Goal: Task Accomplishment & Management: Complete application form

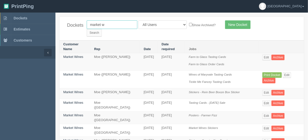
drag, startPoint x: 115, startPoint y: 25, endPoint x: 85, endPoint y: 26, distance: 30.0
click at [67, 29] on div "Dockets market w All Users Ali Ali Test 1 Aly Amy Ankit Arif Brandon Dan France…" at bounding box center [181, 29] width 245 height 24
type input "little"
click at [102, 29] on input "Search" at bounding box center [94, 33] width 15 height 8
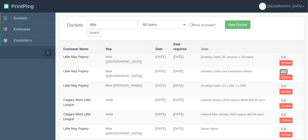
click at [283, 69] on link "Edit" at bounding box center [284, 72] width 8 height 6
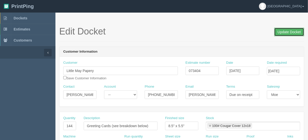
click at [284, 31] on input "Update Docket" at bounding box center [289, 32] width 30 height 9
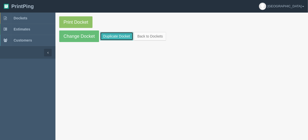
click at [112, 36] on link "Duplicate Docket" at bounding box center [116, 36] width 33 height 9
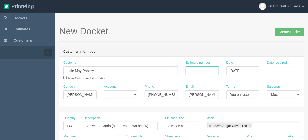
click at [204, 72] on input "Estimate number" at bounding box center [202, 71] width 33 height 9
type input "073404"
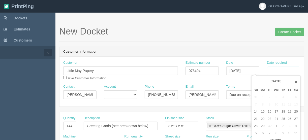
click at [277, 71] on input "Date required" at bounding box center [283, 71] width 33 height 9
click at [270, 120] on td "23" at bounding box center [269, 118] width 6 height 7
click at [278, 117] on td "24" at bounding box center [276, 118] width 7 height 7
type input "[DATE]"
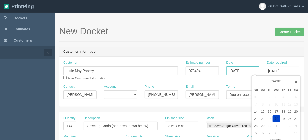
click at [250, 70] on input "[DATE]" at bounding box center [242, 71] width 33 height 9
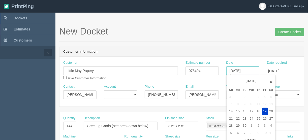
scroll to position [0, 0]
click at [236, 119] on td "22" at bounding box center [237, 118] width 7 height 7
type input "[DATE]"
click at [282, 69] on input "[DATE]" at bounding box center [283, 71] width 33 height 9
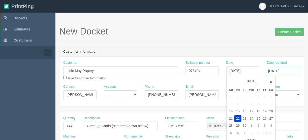
scroll to position [0, 0]
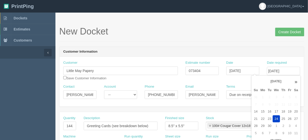
click at [277, 118] on td "24" at bounding box center [276, 118] width 7 height 7
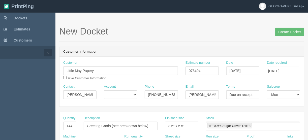
click at [220, 49] on header "Customer Information" at bounding box center [181, 52] width 245 height 10
drag, startPoint x: 66, startPoint y: 126, endPoint x: 99, endPoint y: 121, distance: 33.9
click at [99, 121] on div "Quantity 14420 Description Greeting Cards (see breakdown below) Finished size 8…" at bounding box center [181, 125] width 245 height 18
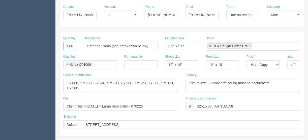
scroll to position [81, 0]
type input "7660"
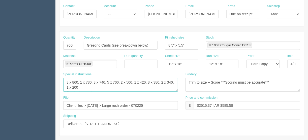
scroll to position [5, 0]
drag, startPoint x: 64, startPoint y: 79, endPoint x: 121, endPoint y: 97, distance: 59.8
click at [121, 97] on div "Quantity 7660 Description Greeting Cards (see breakdown below) Finished size 8.…" at bounding box center [181, 84] width 245 height 104
click at [115, 83] on textarea "3 x 860, 1 x 780, 3 x 740, 5 x 700, 2 x 500, 1 x 420, 8 x 380, 2 x 340, 1 x 200…" at bounding box center [120, 85] width 115 height 14
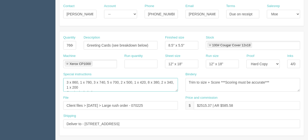
drag, startPoint x: 88, startPoint y: 81, endPoint x: 52, endPoint y: 72, distance: 37.0
click at [122, 81] on textarea "3 x 860, 1 x 780, 3 x 740, 5 x 700, 2 x 500, 1 x 420, 8 x 380, 2 x 340, 1 x 200…" at bounding box center [120, 85] width 115 height 14
type textarea "1 x 2000, 53 x 100, 1 x 70, 5 x 50, 1 x 40 Courier included"
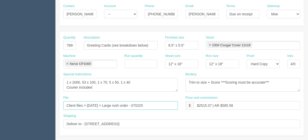
drag, startPoint x: 149, startPoint y: 104, endPoint x: 107, endPoint y: 105, distance: 42.1
click at [107, 105] on input "Client files > [DATE] > Large rush order - 070225" at bounding box center [120, 105] width 115 height 9
click at [143, 105] on input "Client files > [DATE] > Large rush order - 070225" at bounding box center [120, 105] width 115 height 9
drag, startPoint x: 152, startPoint y: 105, endPoint x: 87, endPoint y: 103, distance: 64.6
click at [87, 103] on input "Client files > [DATE] > Large rush order - 070225" at bounding box center [120, 105] width 115 height 9
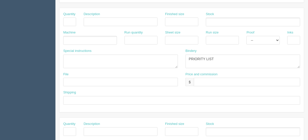
scroll to position [174, 0]
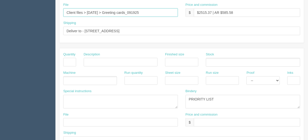
type input "Client files > [DATE] > Greeting cards_091925"
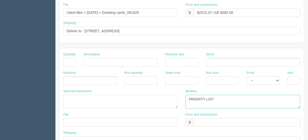
drag, startPoint x: 215, startPoint y: 95, endPoint x: 161, endPoint y: 92, distance: 54.5
click at [158, 95] on div "Special instructions Bindery PRIORITY LIST" at bounding box center [181, 100] width 245 height 23
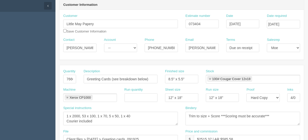
scroll to position [73, 0]
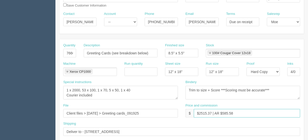
drag, startPoint x: 211, startPoint y: 111, endPoint x: 199, endPoint y: 113, distance: 12.2
click at [199, 113] on input "$2515.37 | AR $585.58" at bounding box center [247, 113] width 106 height 9
drag, startPoint x: 238, startPoint y: 112, endPoint x: 222, endPoint y: 112, distance: 16.1
click at [222, 112] on input "$1450.09 | AR $585.58" at bounding box center [247, 113] width 106 height 9
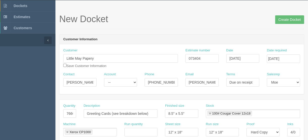
scroll to position [12, 0]
type input "$1450.09 | AR $375.94"
click at [285, 20] on input "Create Docket" at bounding box center [289, 19] width 29 height 9
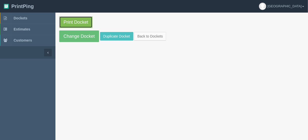
click at [78, 20] on link "Print Docket" at bounding box center [75, 22] width 33 height 12
